Goal: Task Accomplishment & Management: Manage account settings

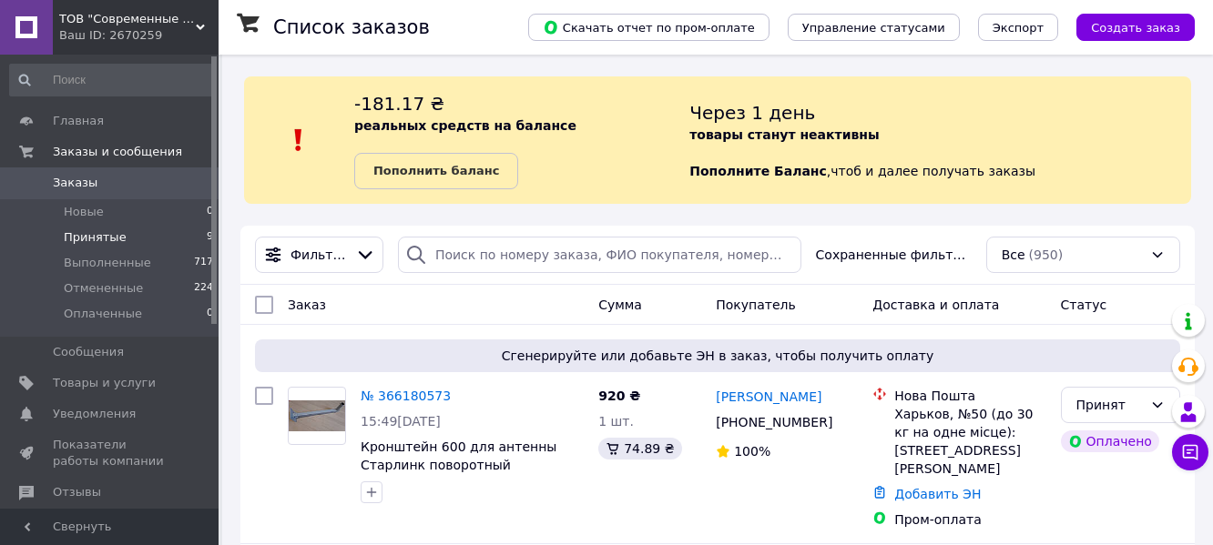
click at [96, 238] on span "Принятые" at bounding box center [95, 237] width 63 height 16
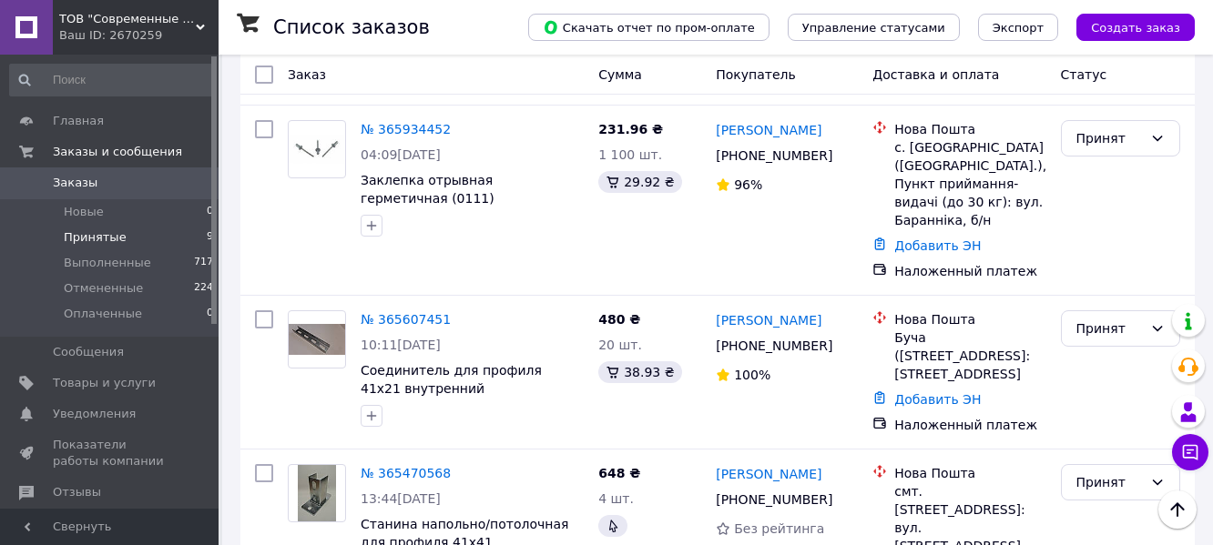
scroll to position [502, 0]
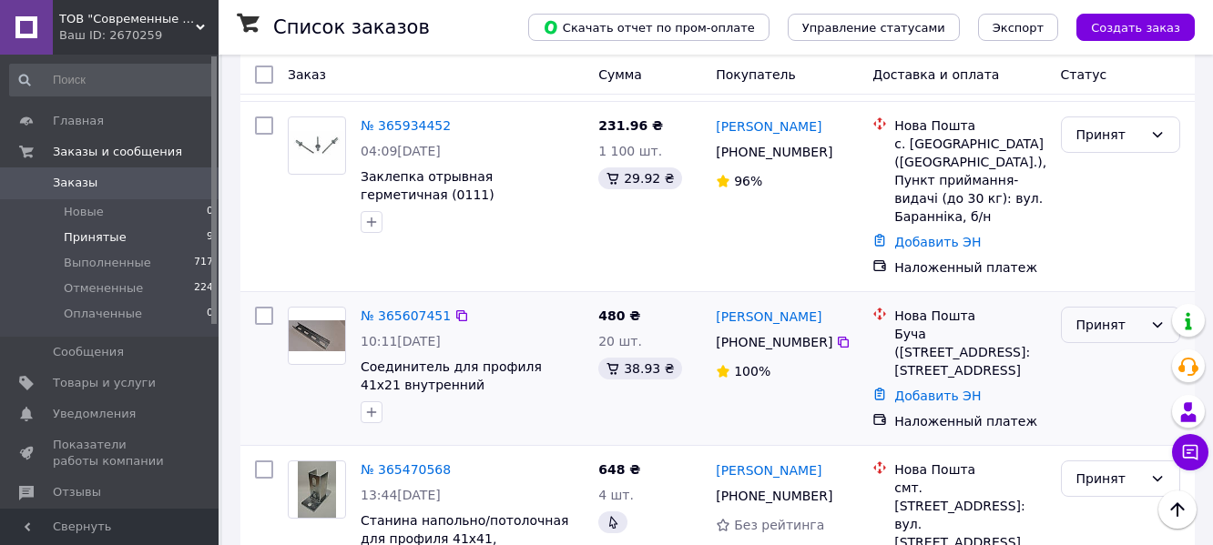
click at [1158, 318] on icon at bounding box center [1157, 325] width 15 height 15
click at [1108, 330] on li "Выполнен" at bounding box center [1120, 328] width 117 height 33
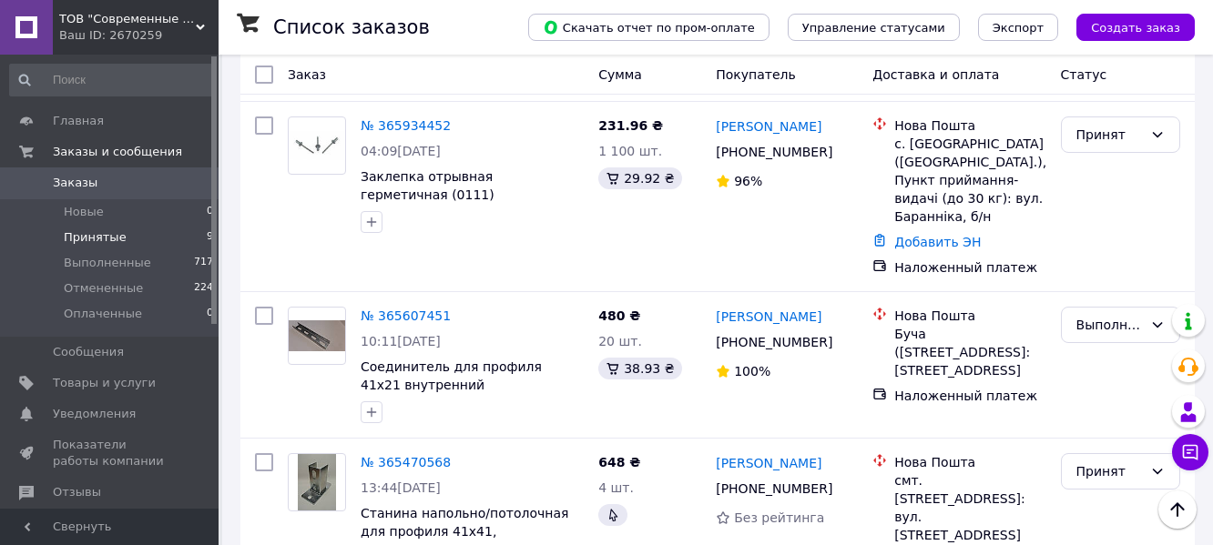
click at [98, 237] on span "Принятые" at bounding box center [95, 237] width 63 height 16
click at [96, 267] on span "Выполненные" at bounding box center [107, 263] width 87 height 16
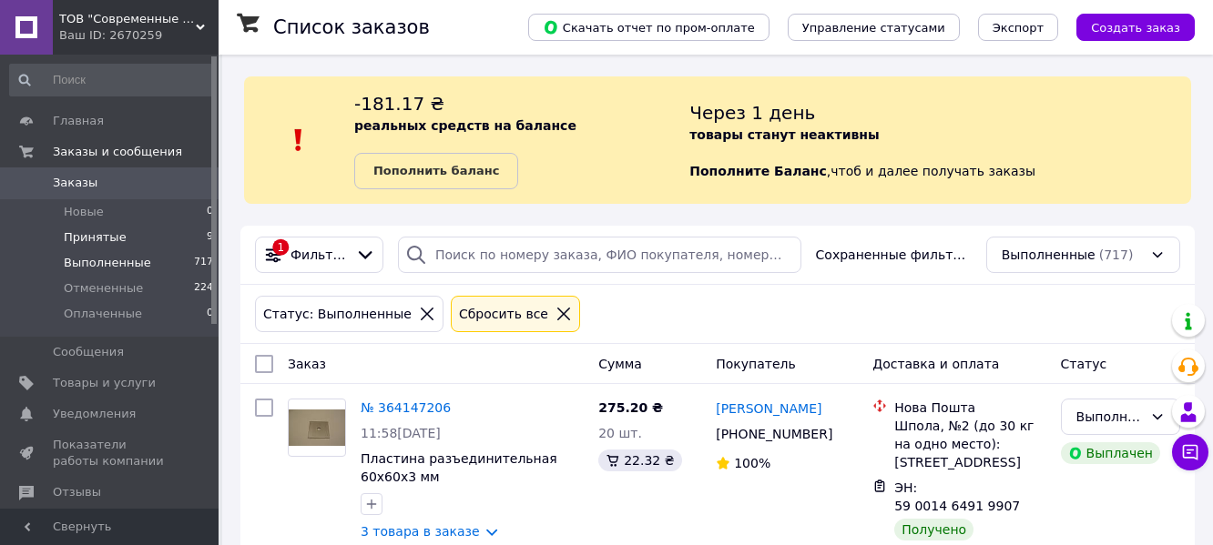
click at [94, 229] on span "Принятые" at bounding box center [95, 237] width 63 height 16
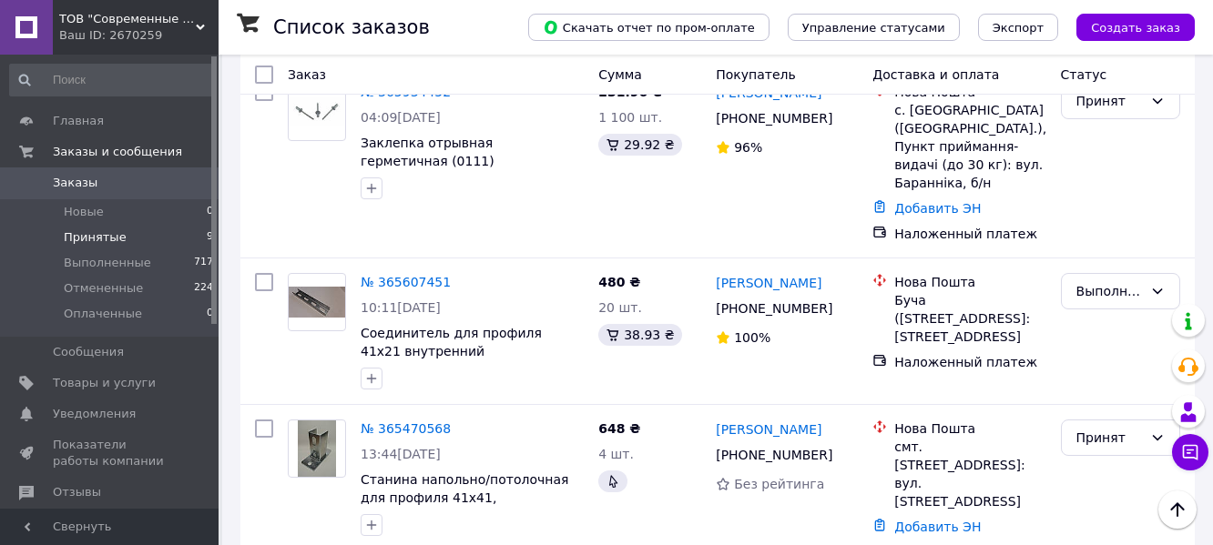
scroll to position [543, 0]
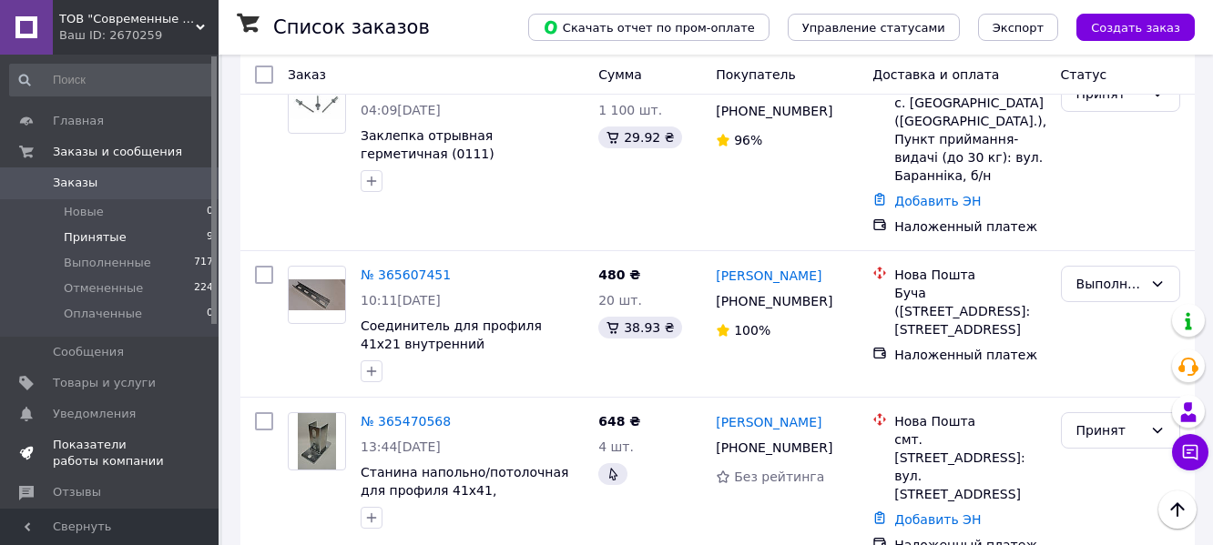
click at [95, 442] on span "Показатели работы компании" at bounding box center [111, 453] width 116 height 33
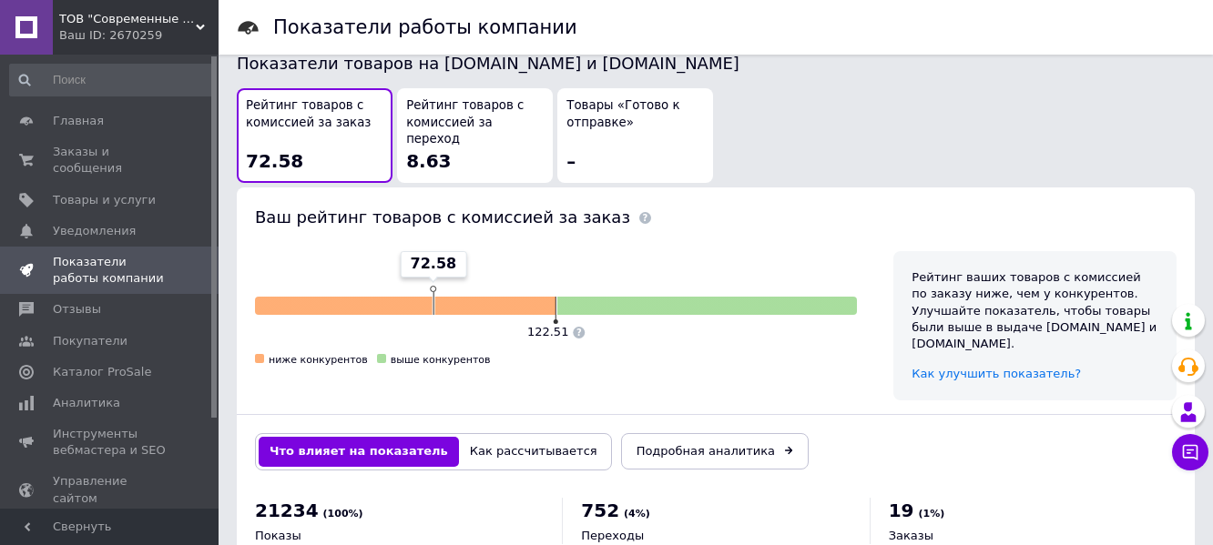
scroll to position [1037, 0]
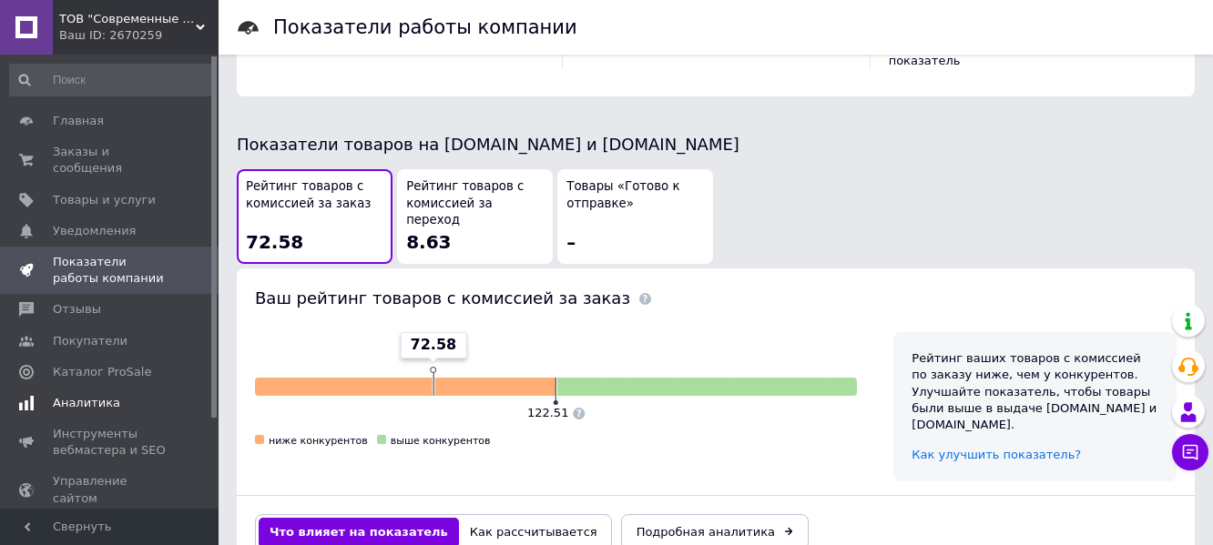
click at [83, 395] on span "Аналитика" at bounding box center [86, 403] width 67 height 16
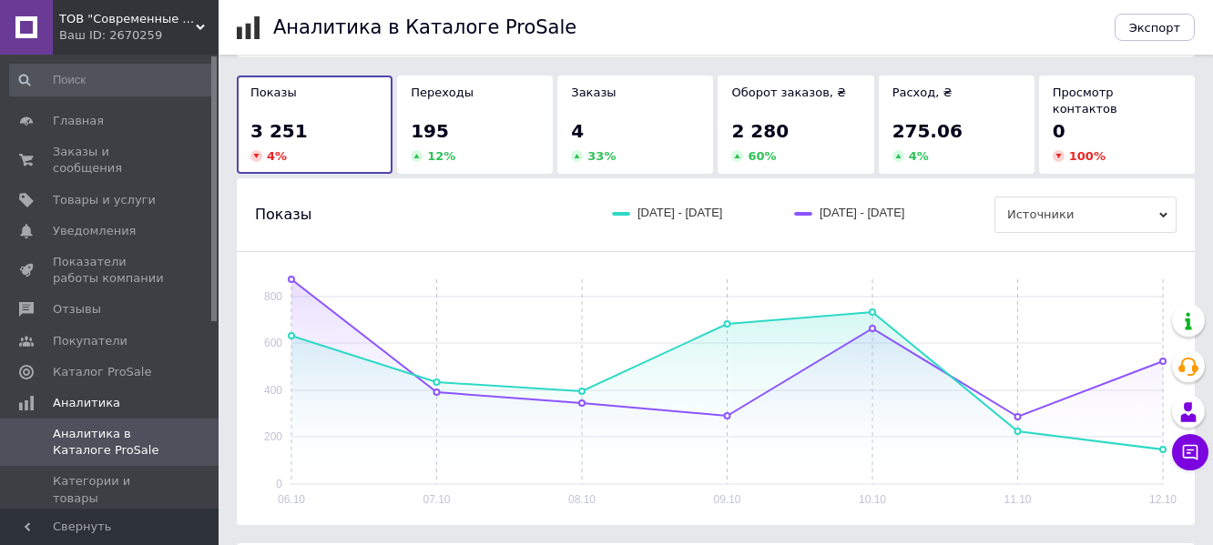
scroll to position [146, 0]
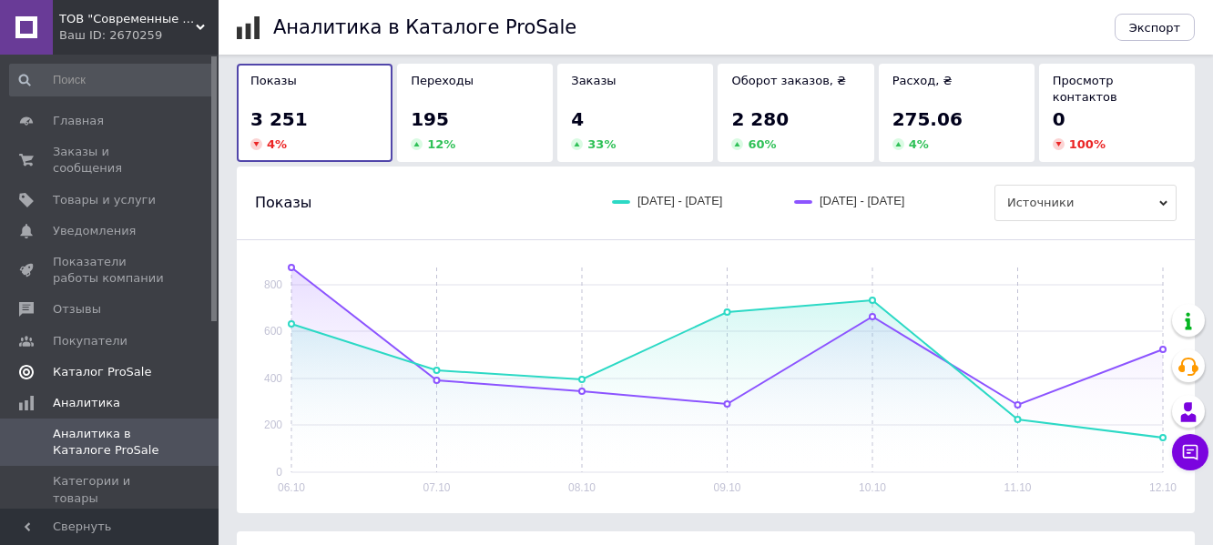
click at [99, 364] on span "Каталог ProSale" at bounding box center [102, 372] width 98 height 16
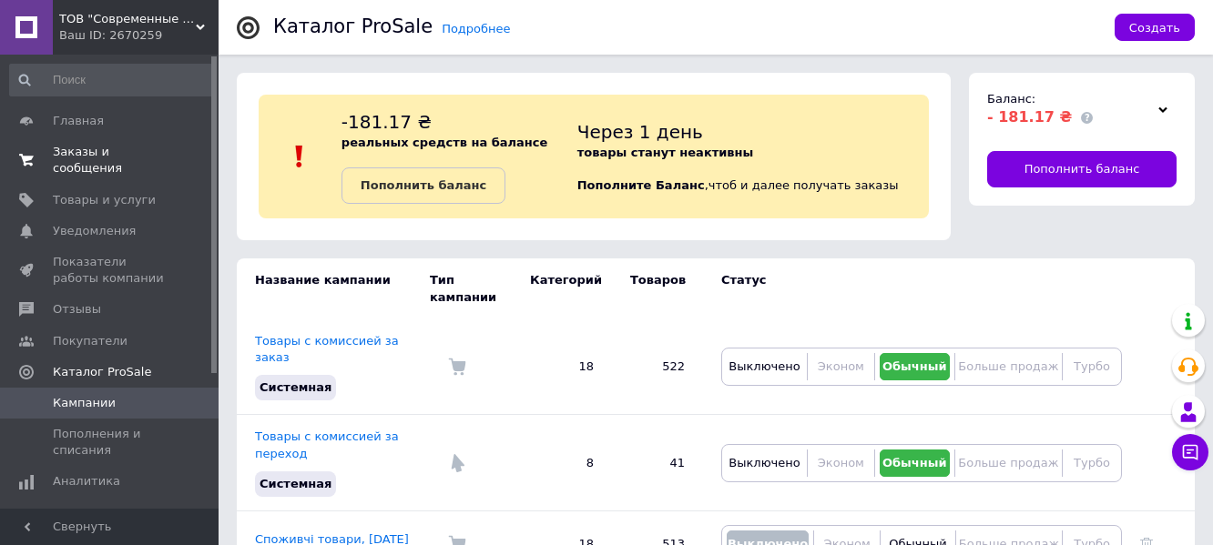
click at [66, 149] on span "Заказы и сообщения" at bounding box center [111, 160] width 116 height 33
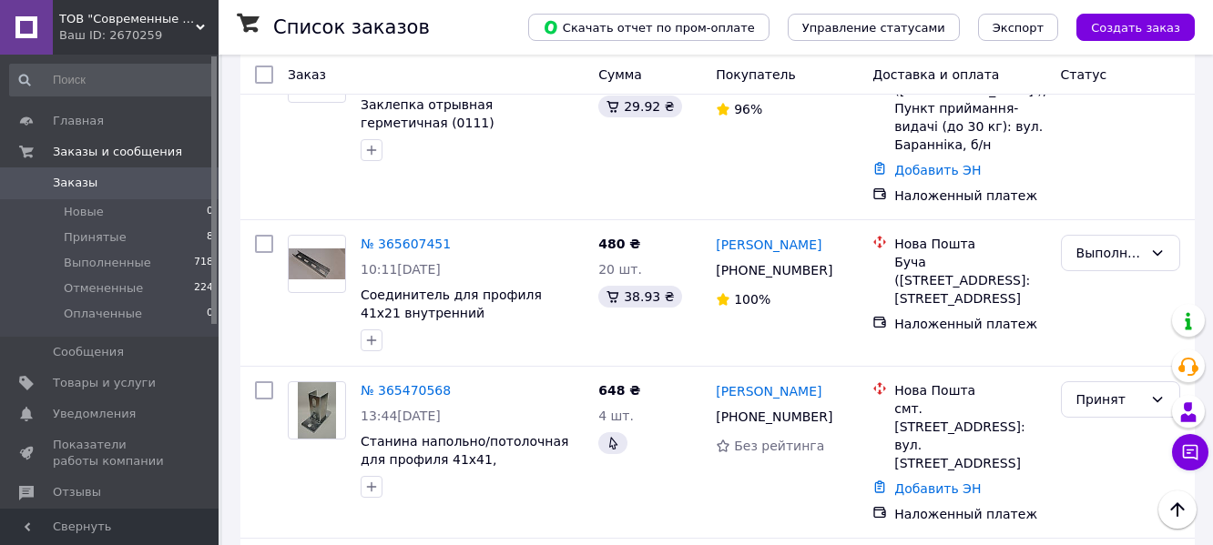
scroll to position [507, 0]
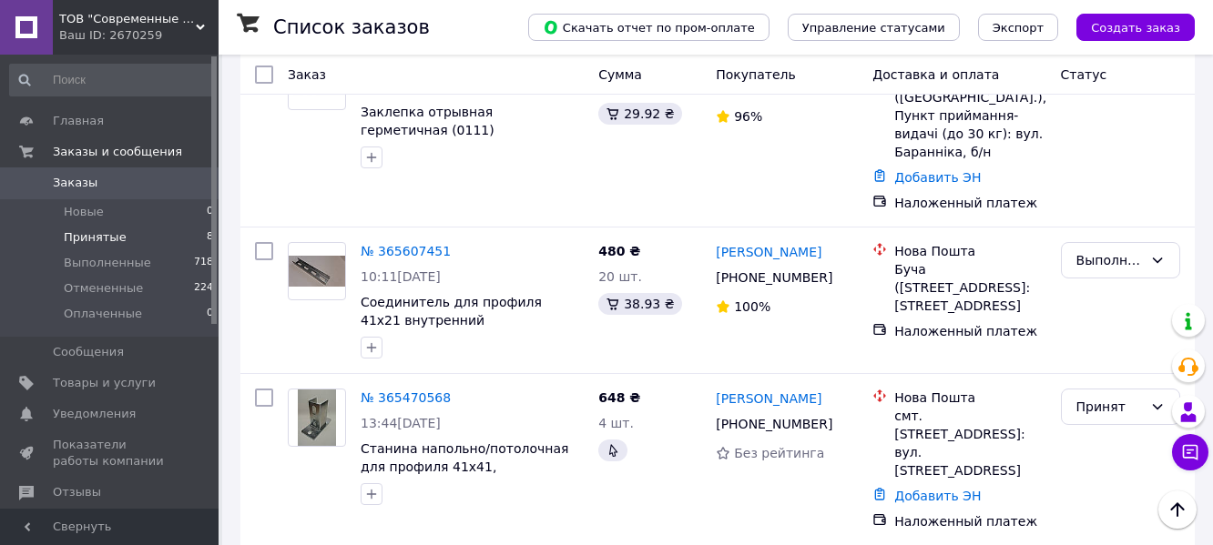
click at [97, 236] on span "Принятые" at bounding box center [95, 237] width 63 height 16
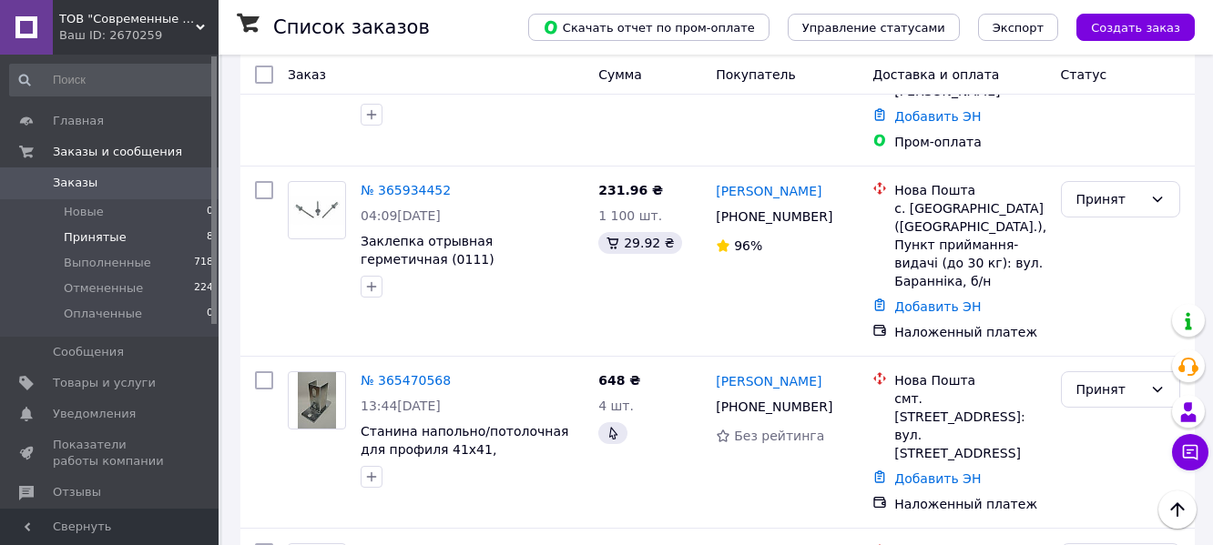
scroll to position [433, 0]
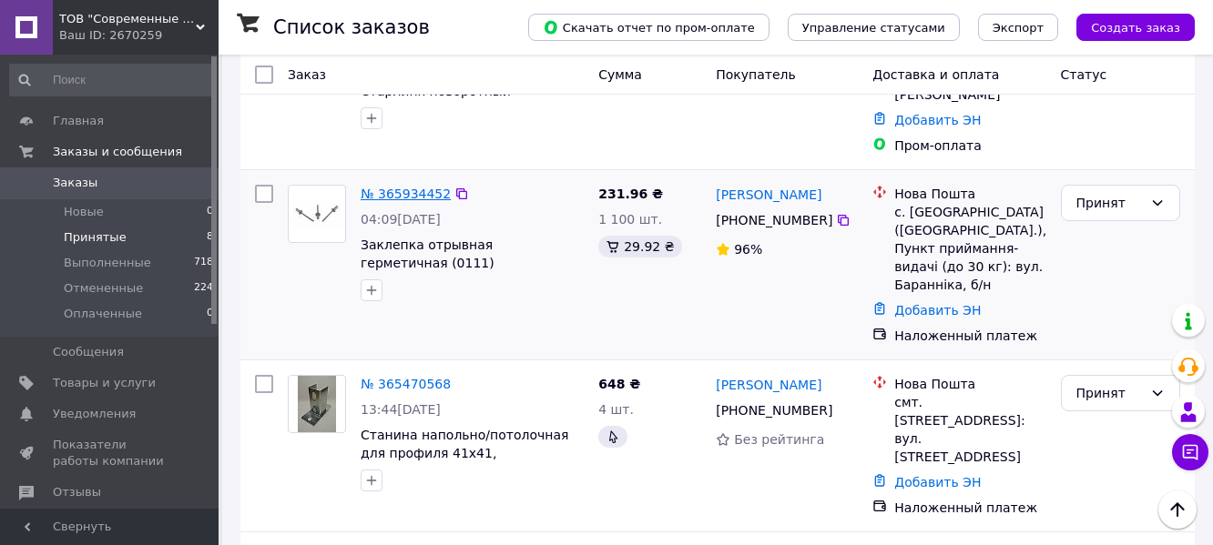
click at [405, 187] on link "№ 365934452" at bounding box center [406, 194] width 90 height 15
